Goal: Information Seeking & Learning: Learn about a topic

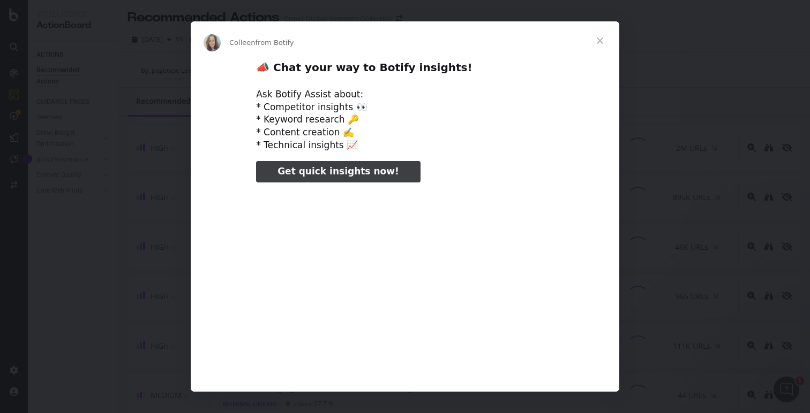
type input "79528"
click at [600, 41] on span "Close" at bounding box center [600, 40] width 39 height 39
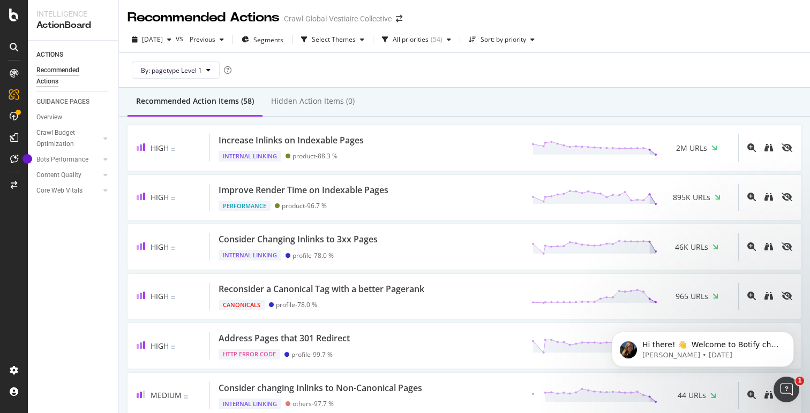
click at [440, 149] on div "Increase Inlinks on Indexable Pages Internal Linking product - 88.3 % 2M URLs" at bounding box center [474, 147] width 528 height 27
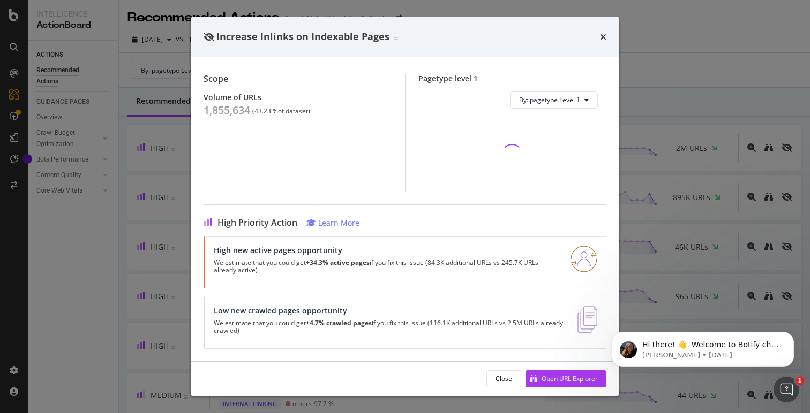
scroll to position [69, 0]
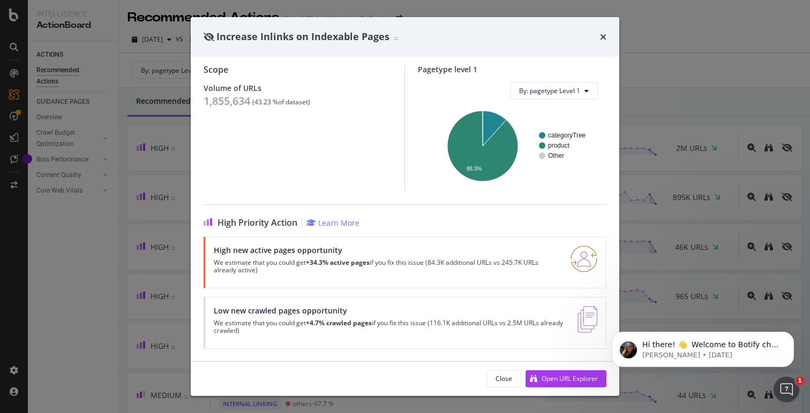
click at [465, 263] on p "We estimate that you could get +34.3% active pages if you fix this issue (84.3K…" at bounding box center [386, 266] width 344 height 15
click at [500, 260] on p "We estimate that you could get +34.3% active pages if you fix this issue (84.3K…" at bounding box center [386, 266] width 344 height 15
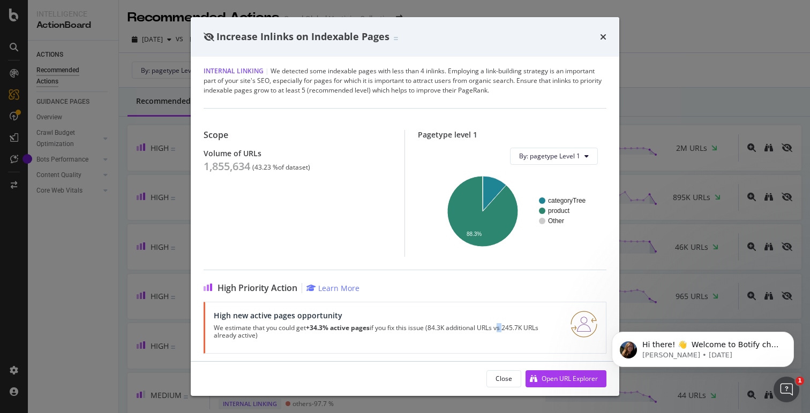
scroll to position [0, 0]
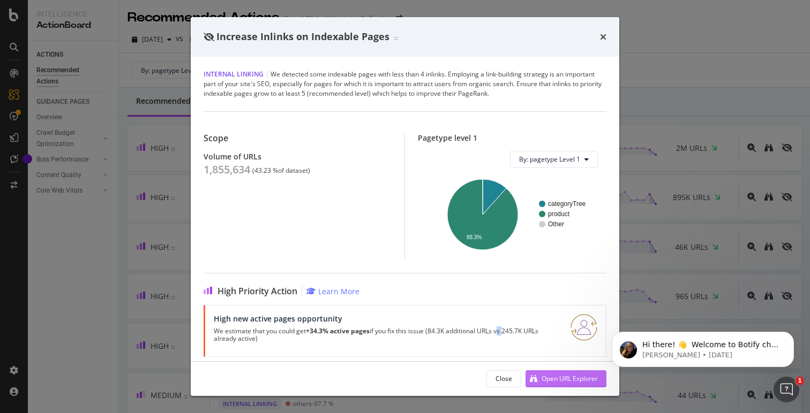
click at [556, 381] on div "Open URL Explorer" at bounding box center [569, 378] width 56 height 9
